Goal: Register for event/course

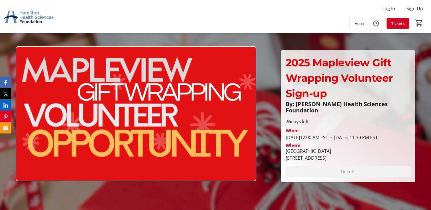
scroll to position [350, 0]
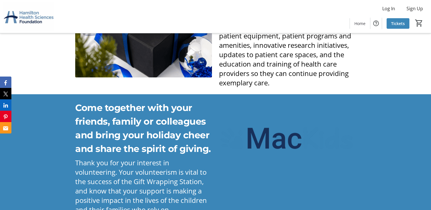
scroll to position [371, 0]
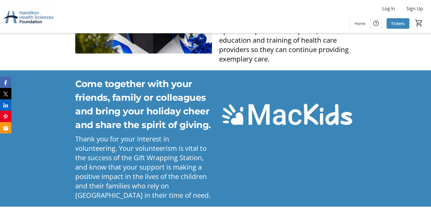
scroll to position [371, 0]
